Goal: Task Accomplishment & Management: Use online tool/utility

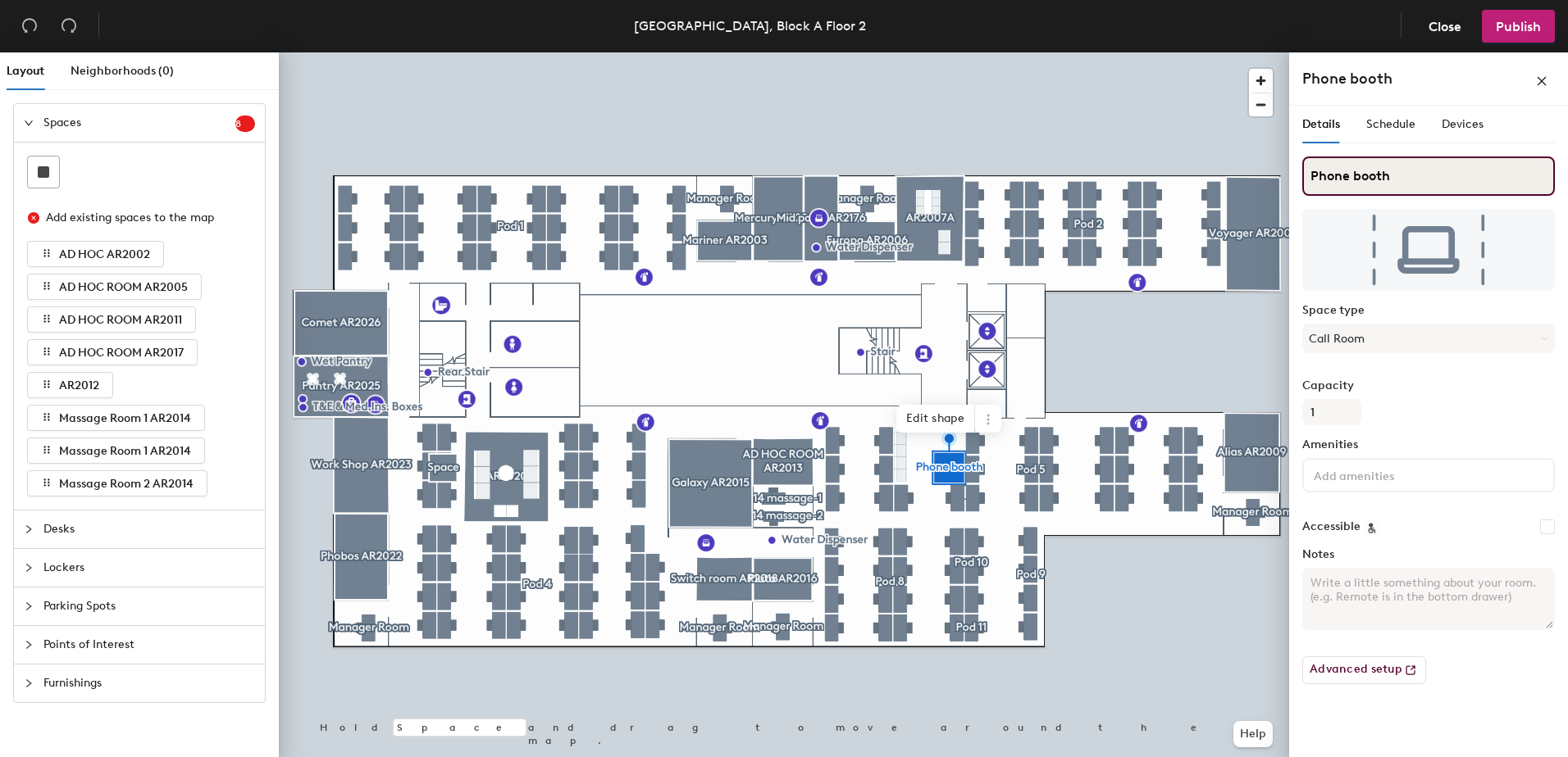
click at [1402, 177] on input "Phone booth" at bounding box center [1428, 177] width 252 height 39
type input "Phone booth AR2012B"
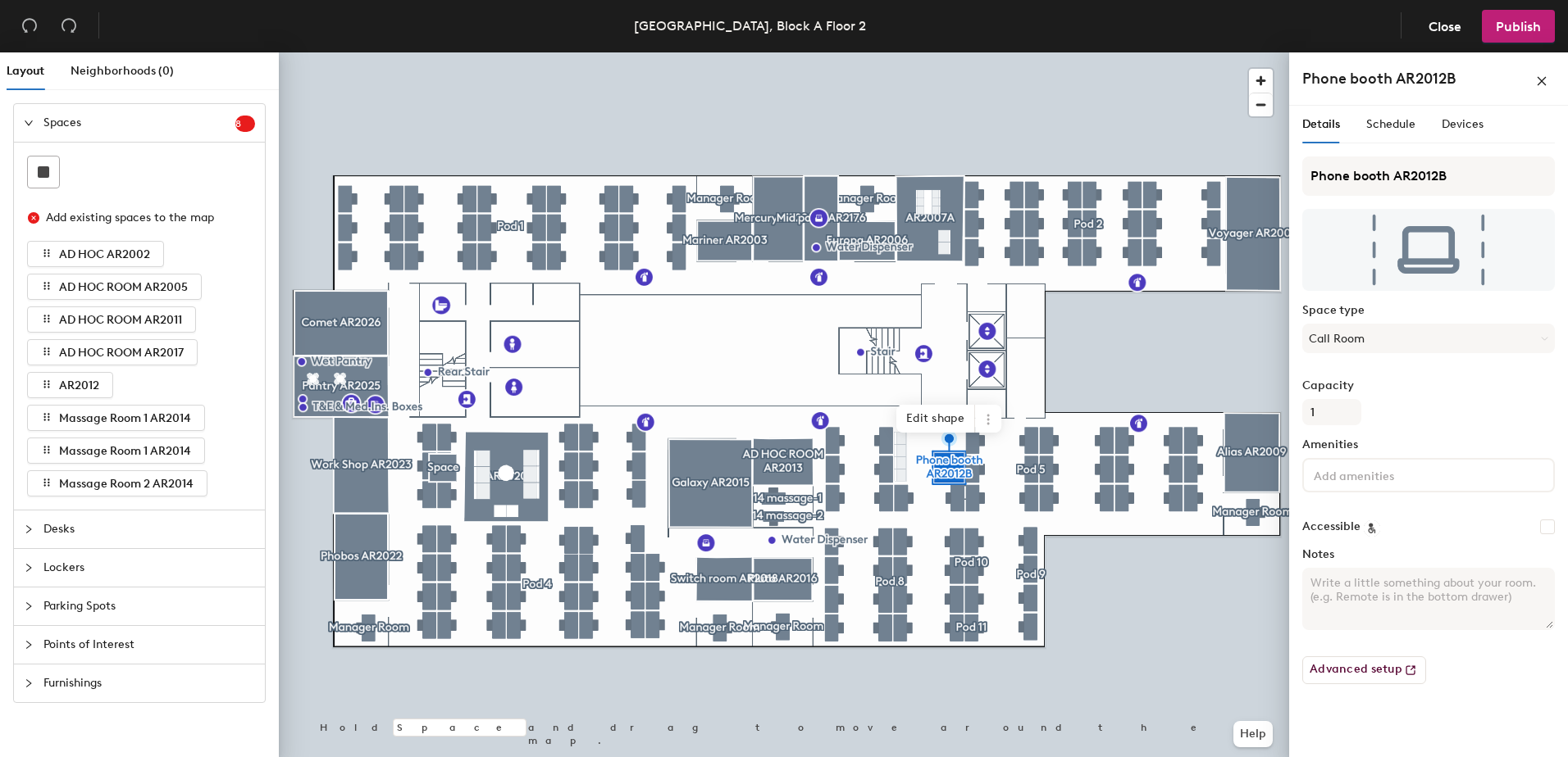
click at [1447, 373] on div "Phone booth AR2012B Space type Call Room Capacity 1 Amenities Accessible Notes …" at bounding box center [1428, 427] width 252 height 541
click at [1383, 123] on span "Schedule" at bounding box center [1391, 124] width 49 height 14
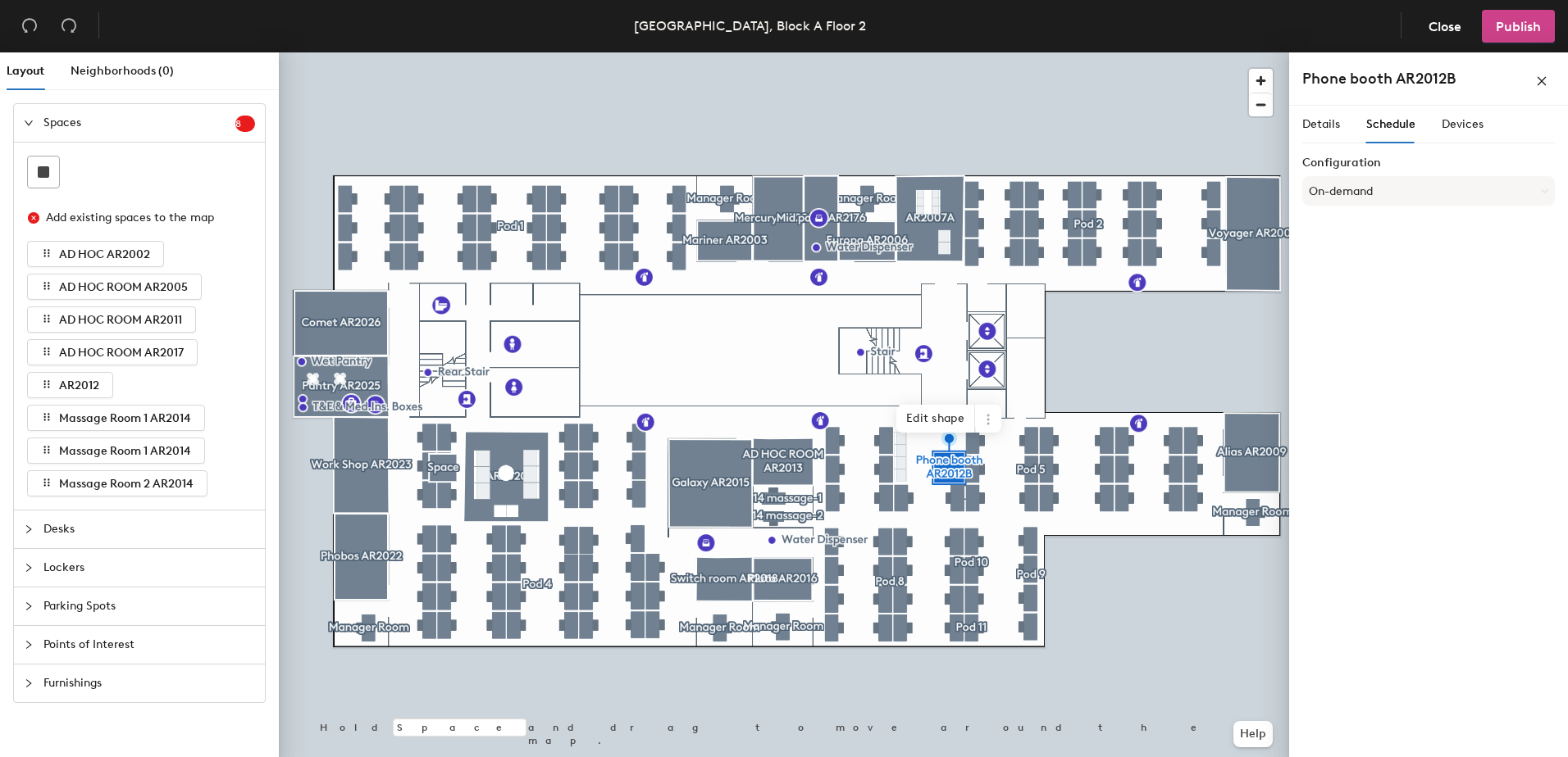
click at [1510, 21] on span "Publish" at bounding box center [1518, 26] width 45 height 15
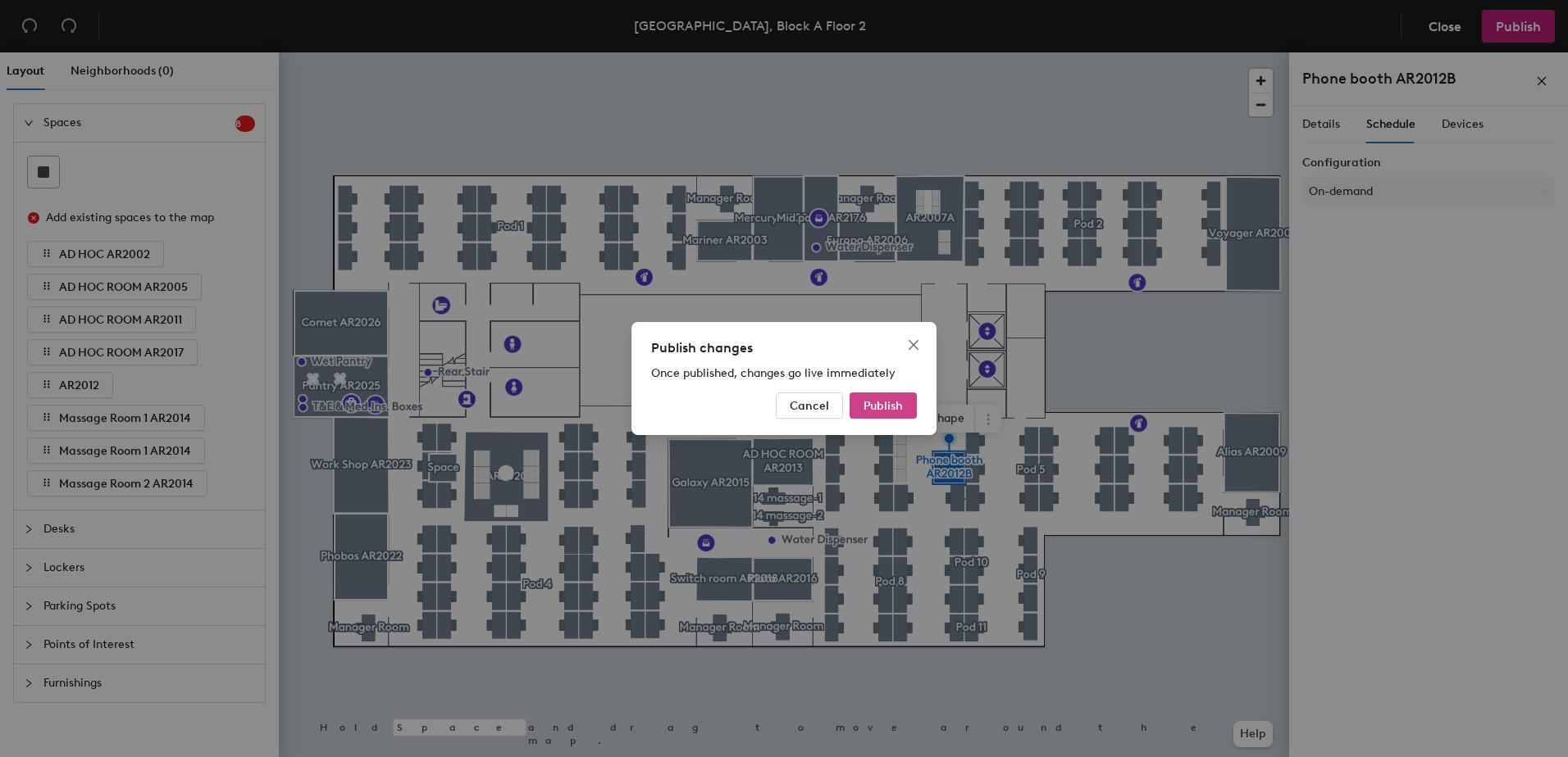
click at [902, 407] on span "Publish" at bounding box center [883, 407] width 39 height 14
